Goal: Transaction & Acquisition: Purchase product/service

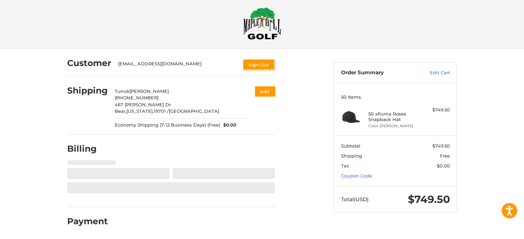
select select "**"
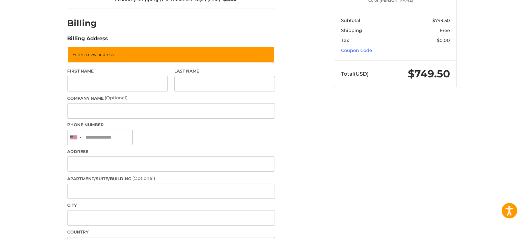
scroll to position [144, 0]
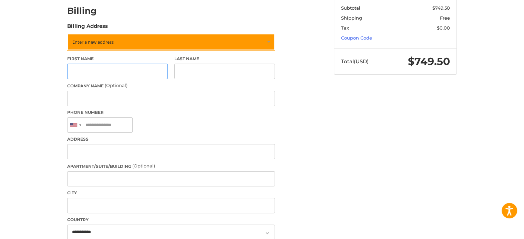
click at [119, 72] on input "First Name" at bounding box center [117, 72] width 101 height 16
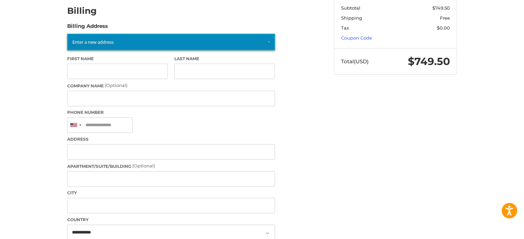
click at [120, 44] on link "Enter a new address" at bounding box center [171, 42] width 208 height 17
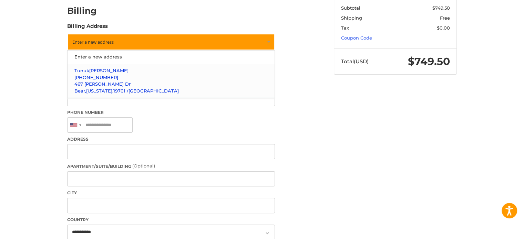
click at [106, 70] on span "[PERSON_NAME]" at bounding box center [108, 71] width 39 height 6
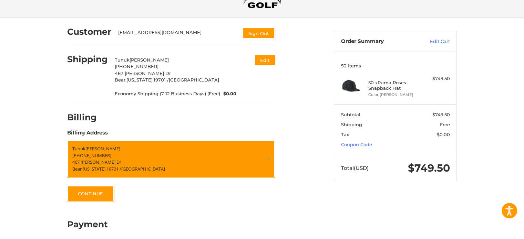
scroll to position [42, 0]
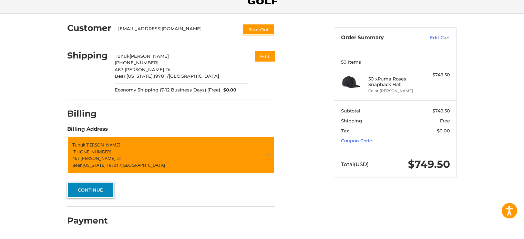
click at [93, 189] on button "Continue" at bounding box center [90, 190] width 47 height 16
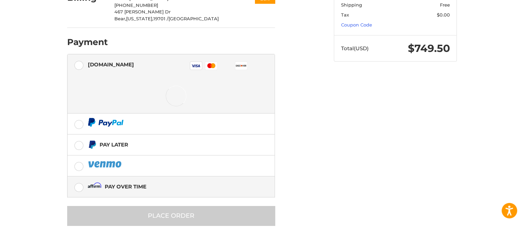
scroll to position [158, 0]
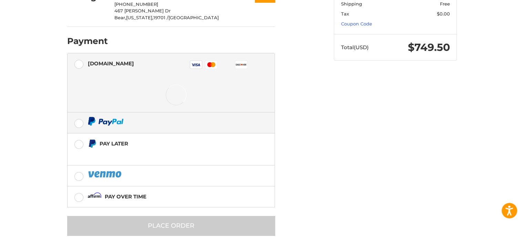
click at [150, 124] on div at bounding box center [176, 121] width 177 height 9
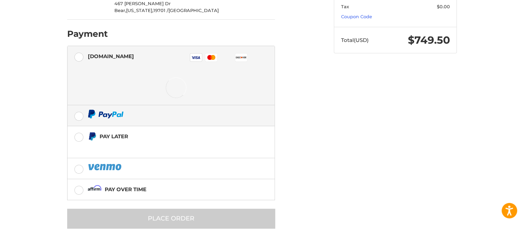
scroll to position [170, 0]
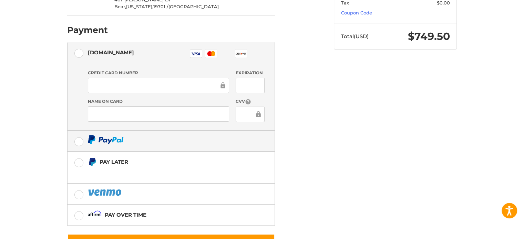
click at [80, 115] on li "[DOMAIN_NAME] Visa Master Amex Discover Diners Club JCB Credit card Credit Card…" at bounding box center [171, 86] width 207 height 89
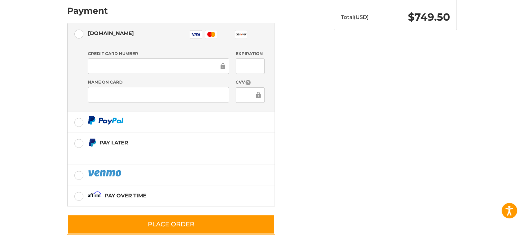
scroll to position [199, 0]
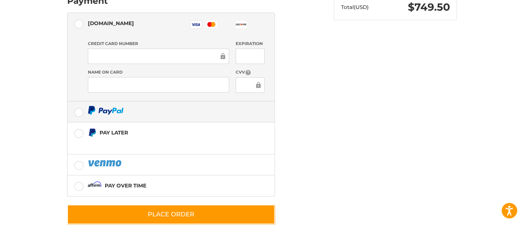
click at [79, 113] on label at bounding box center [171, 112] width 207 height 21
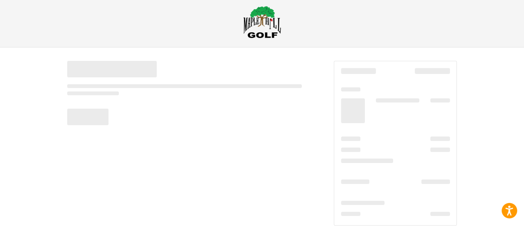
scroll to position [8, 0]
